Goal: Task Accomplishment & Management: Use online tool/utility

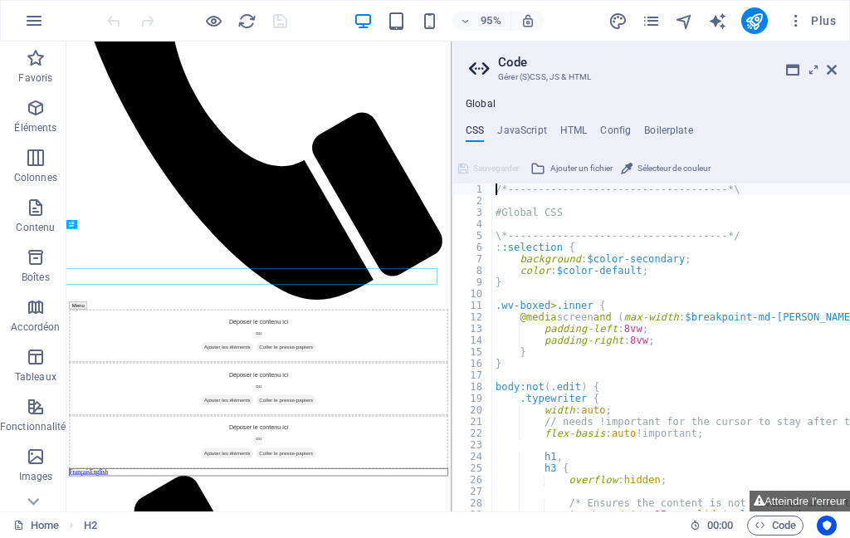
scroll to position [186, 0]
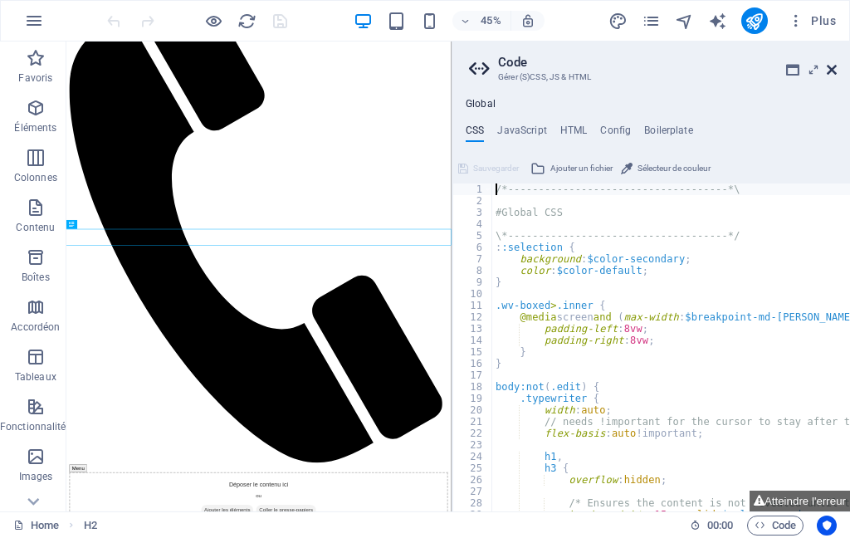
click at [831, 74] on icon at bounding box center [831, 69] width 10 height 13
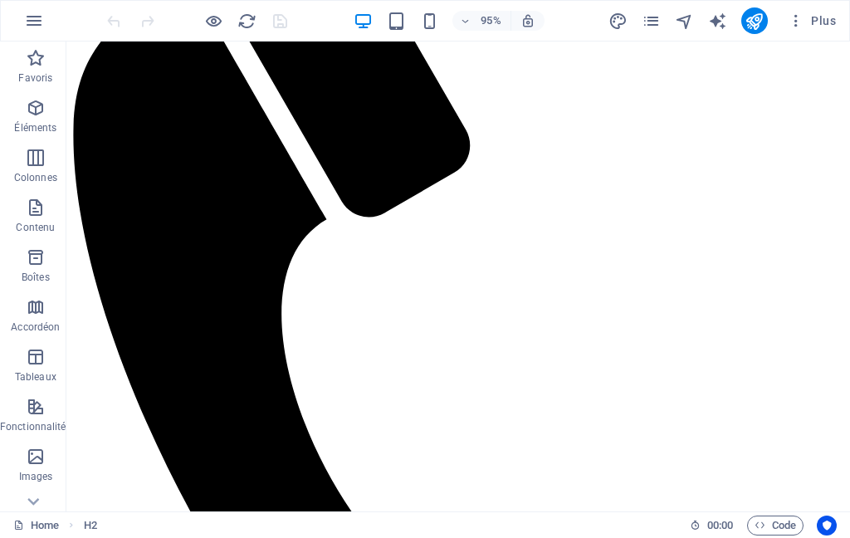
scroll to position [0, 0]
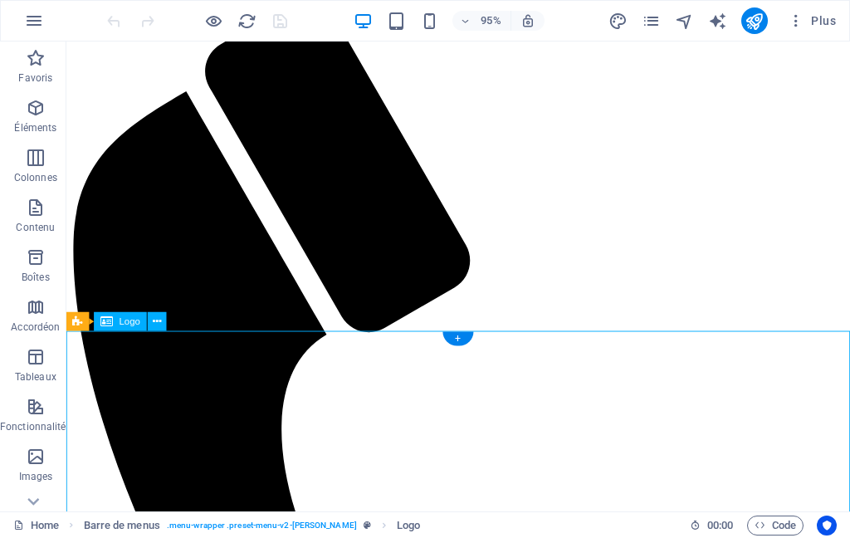
scroll to position [1, 0]
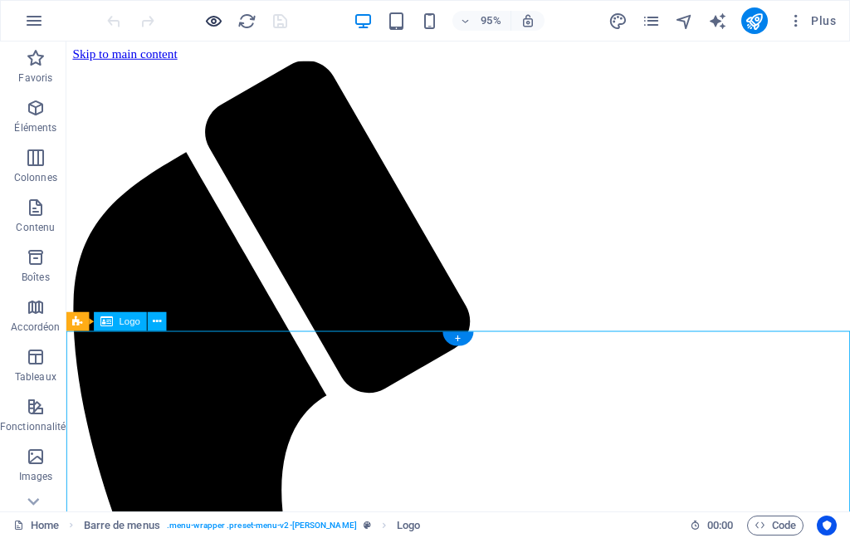
click at [204, 19] on icon "button" at bounding box center [213, 21] width 19 height 19
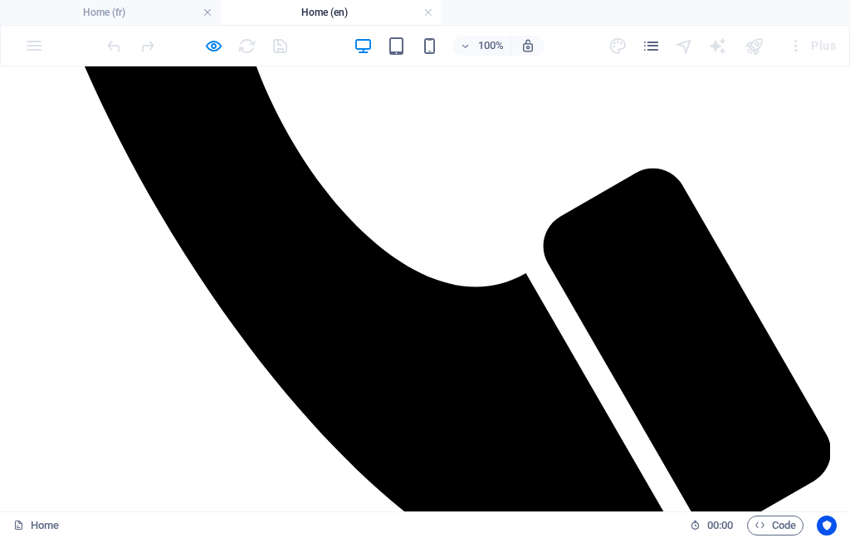
scroll to position [0, 0]
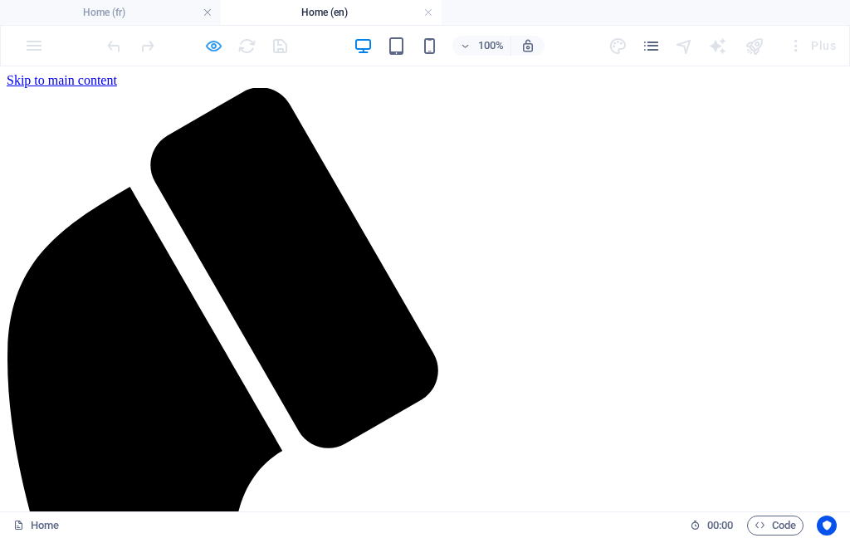
click at [205, 47] on icon "button" at bounding box center [213, 46] width 19 height 19
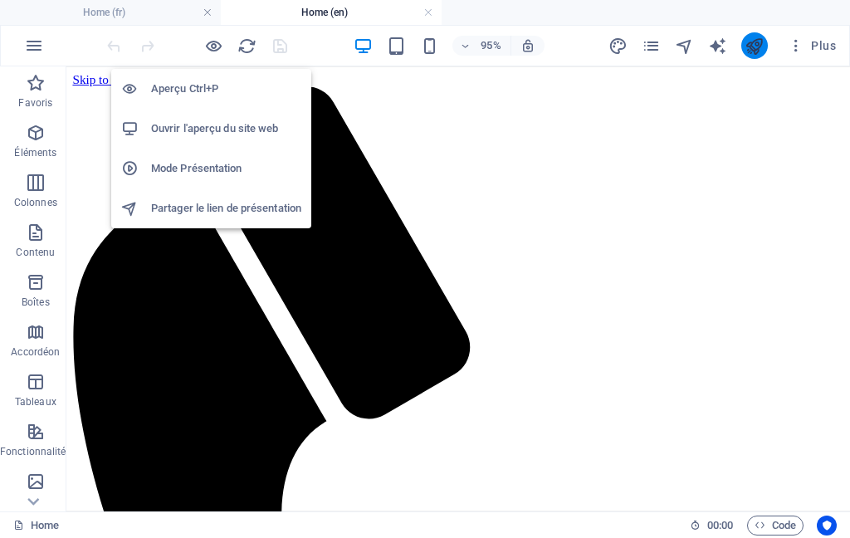
click at [741, 49] on button "publish" at bounding box center [754, 45] width 27 height 27
